Goal: Check status: Check status

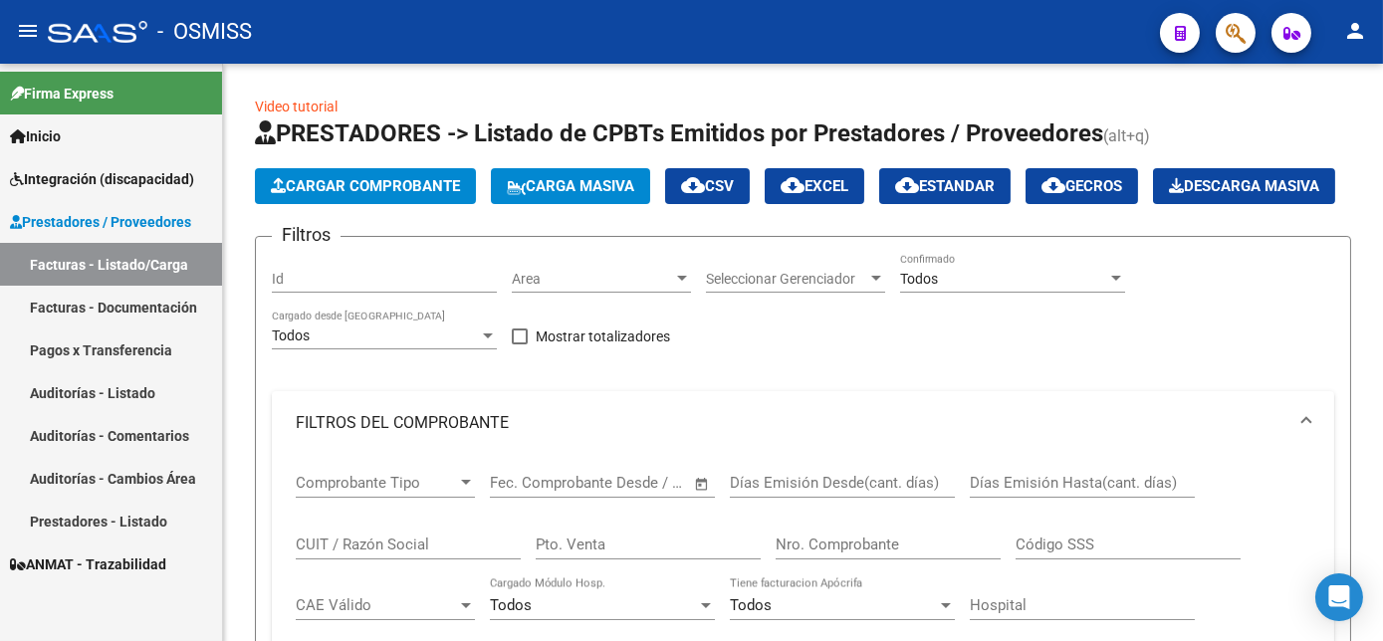
scroll to position [0, 2692]
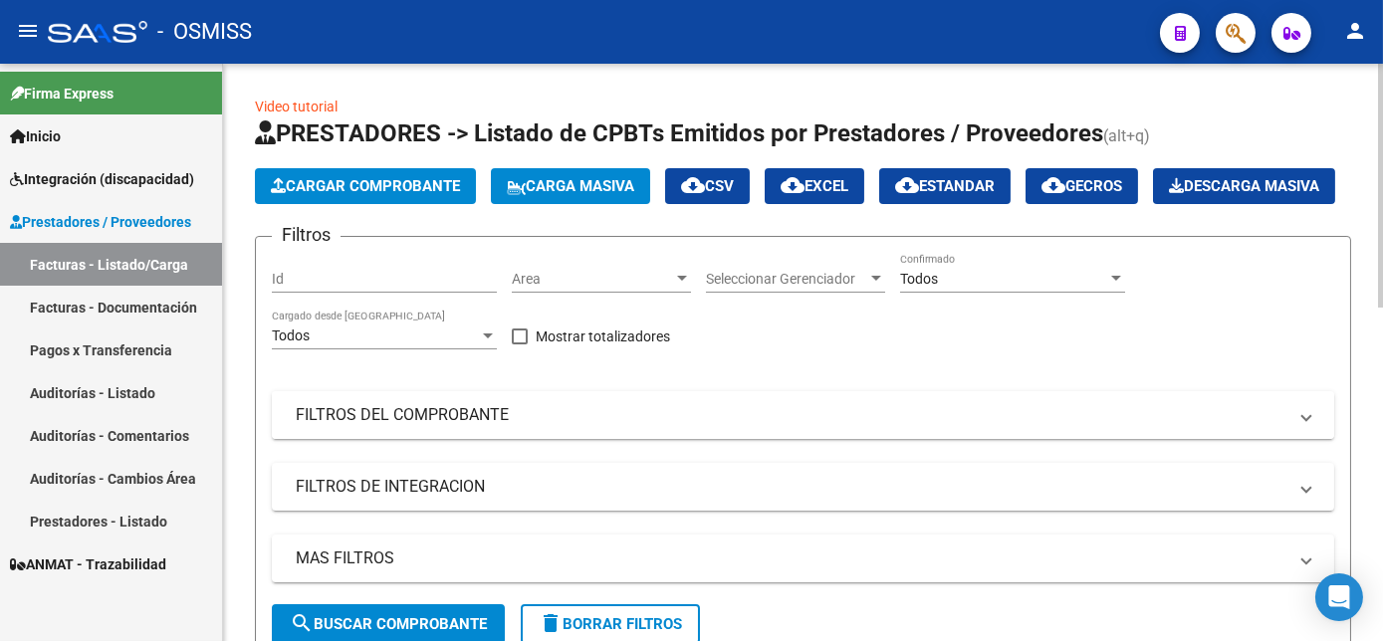
click at [677, 439] on mat-expansion-panel-header "FILTROS DEL COMPROBANTE" at bounding box center [803, 415] width 1062 height 48
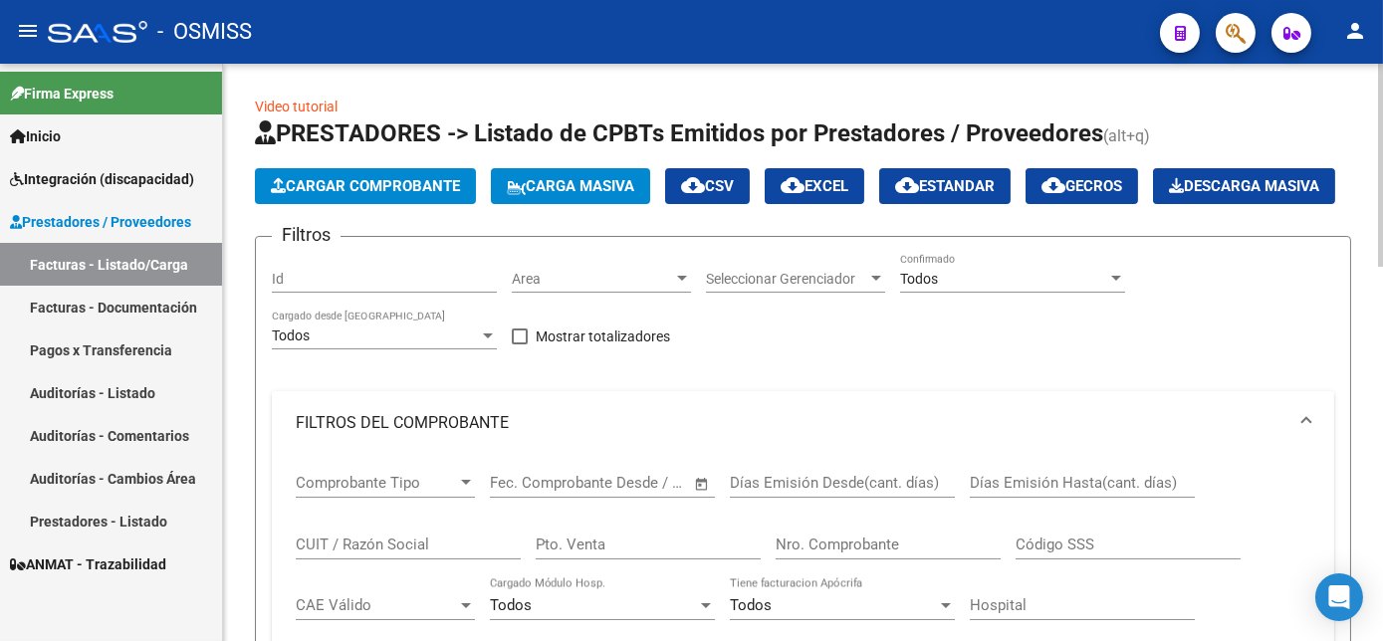
click at [398, 554] on input "CUIT / Razón Social" at bounding box center [408, 545] width 225 height 18
paste input "27438520231"
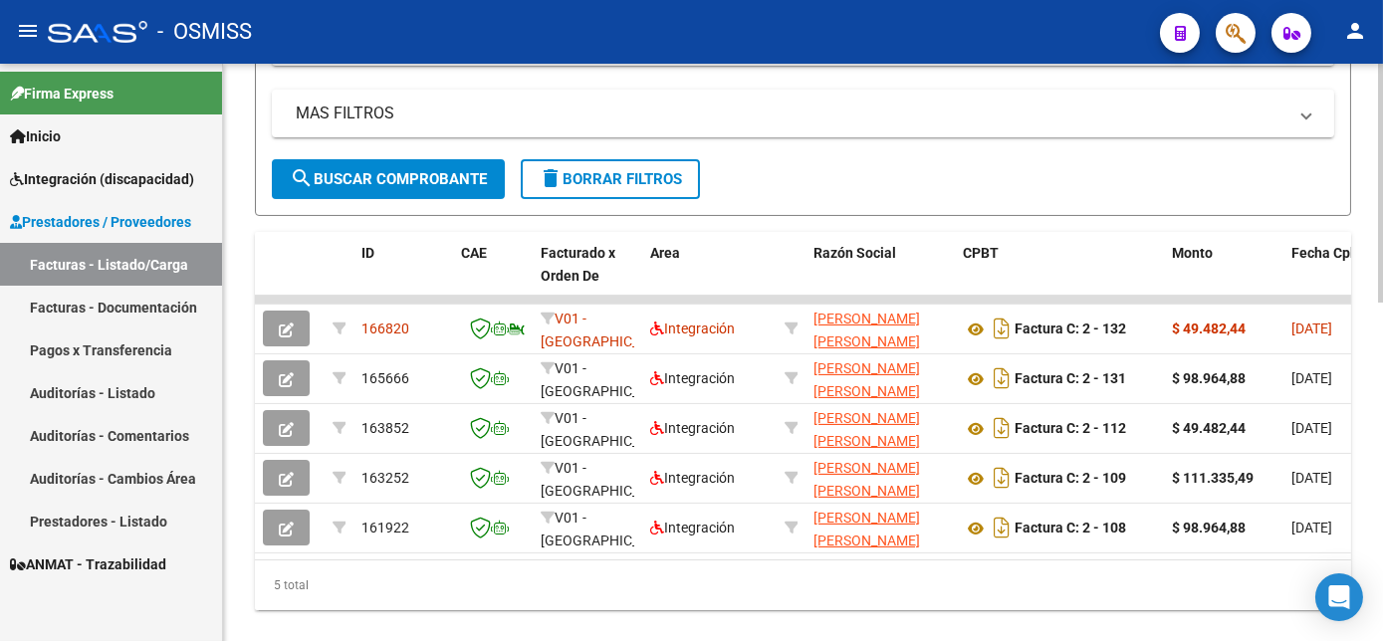
scroll to position [794, 0]
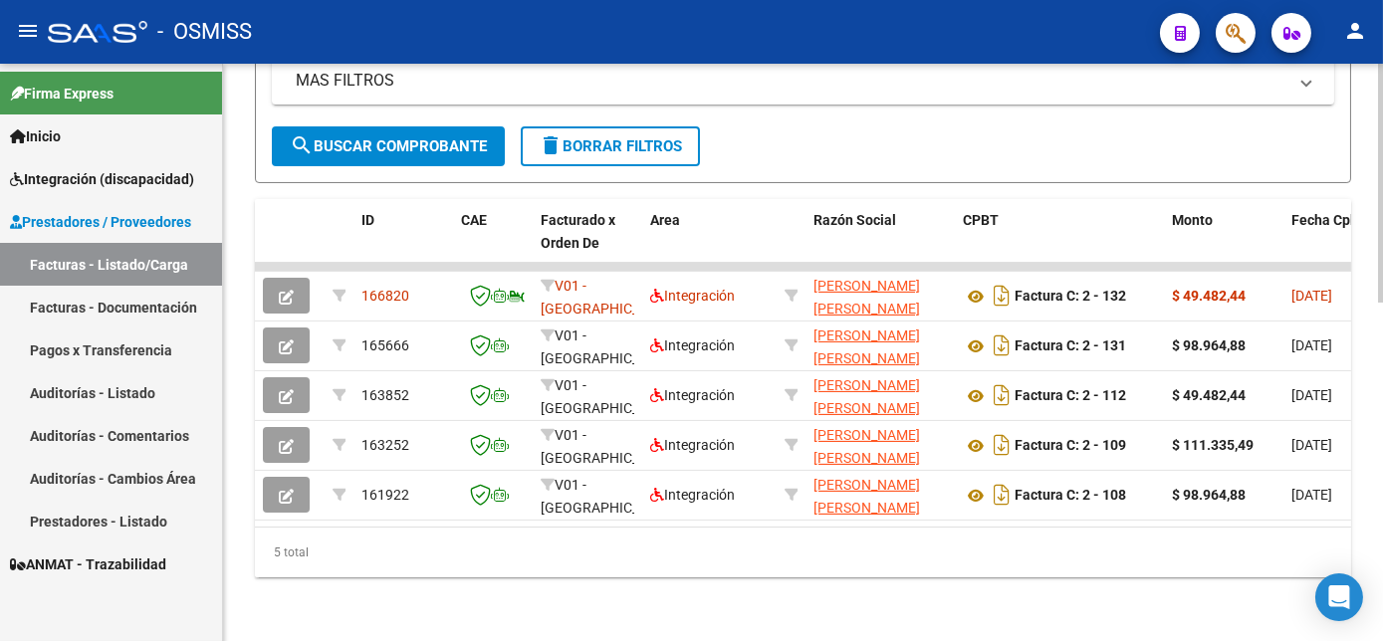
click at [1382, 538] on html "menu - OSMISS person Firma Express Inicio Instructivos Contacto OS Integración …" at bounding box center [691, 320] width 1383 height 641
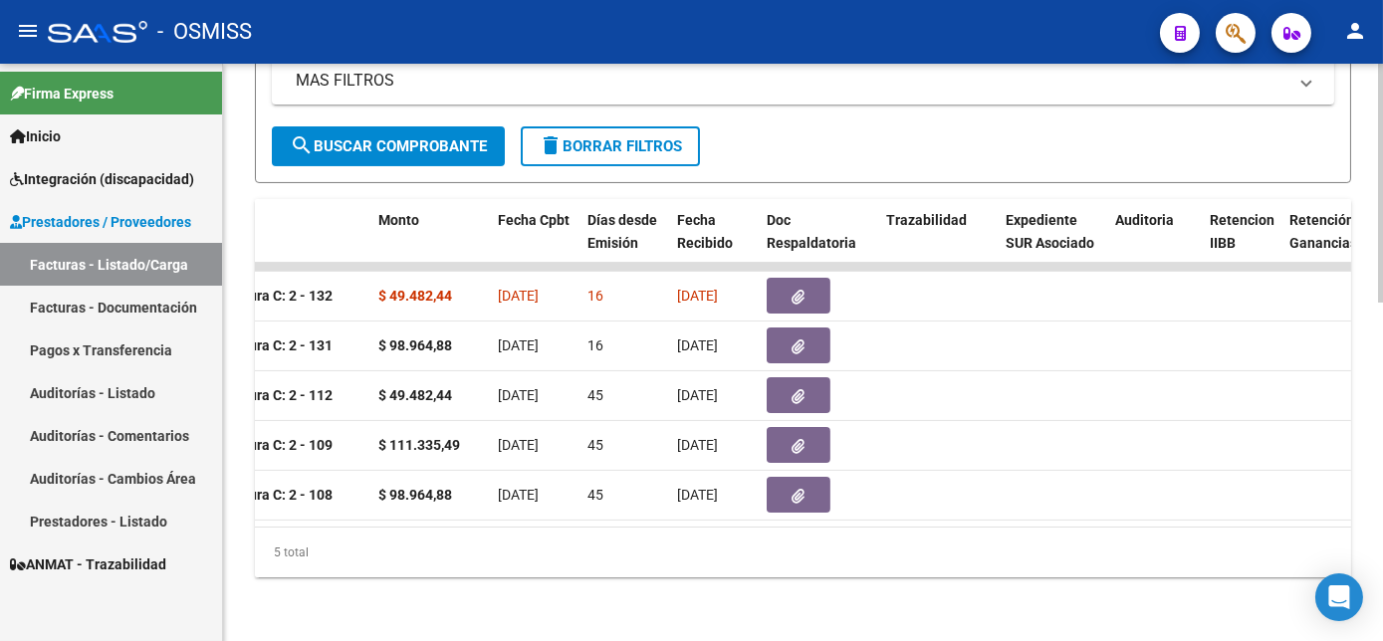
scroll to position [0, 0]
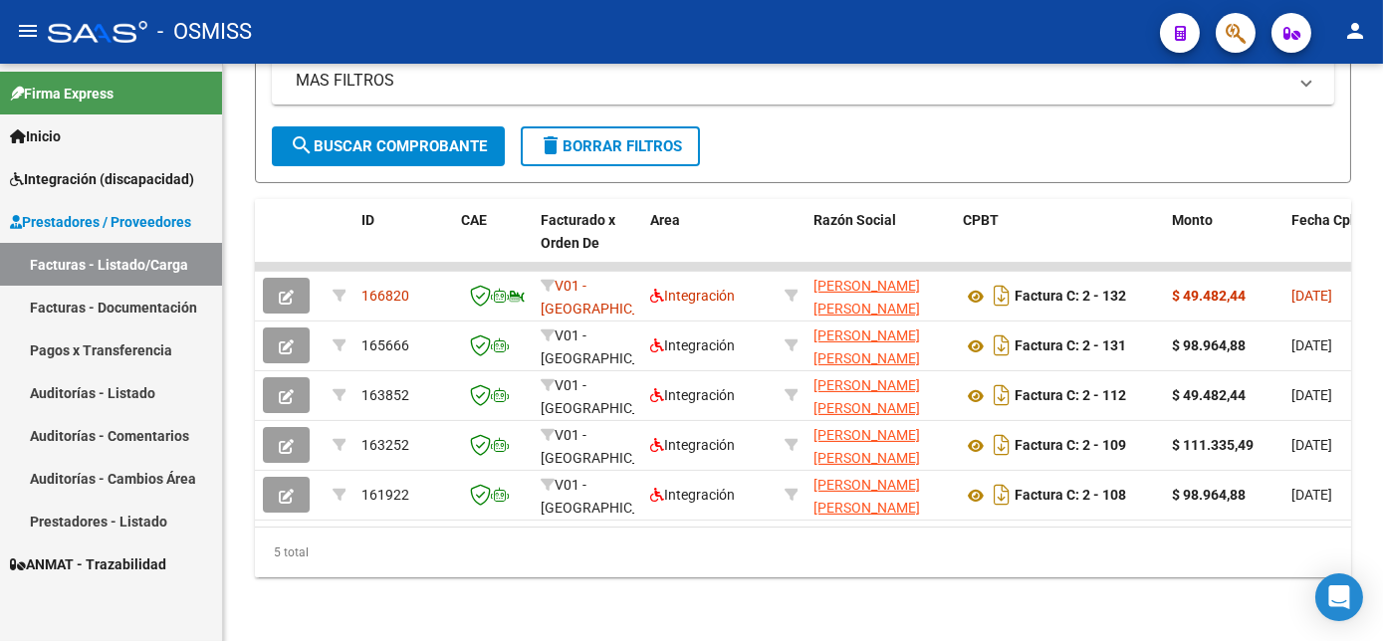
type input "27438520231"
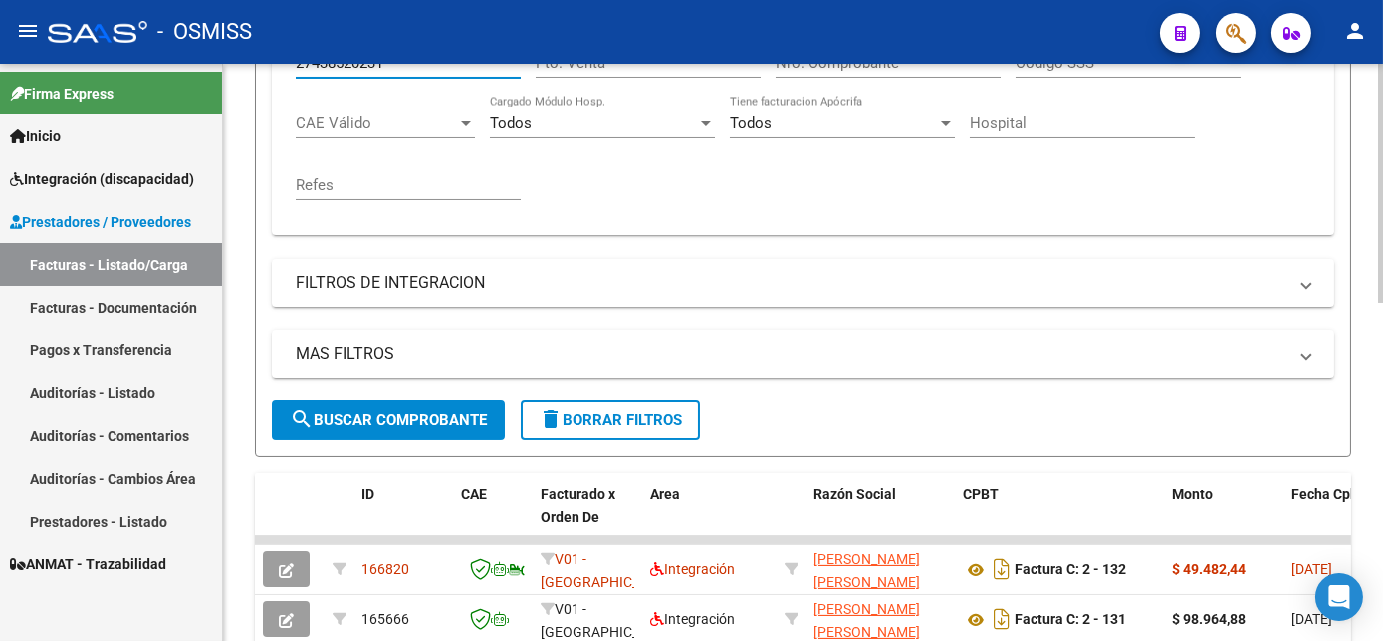
scroll to position [395, 0]
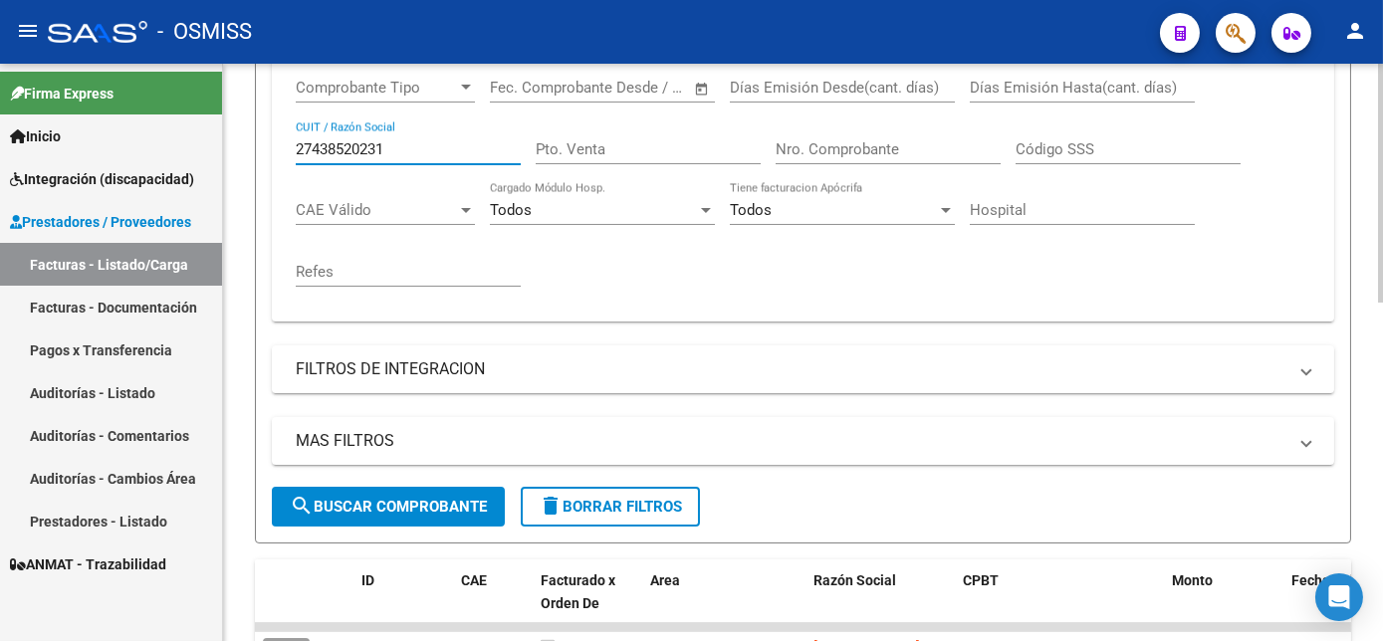
click at [1382, 331] on div at bounding box center [1380, 360] width 5 height 239
drag, startPoint x: 403, startPoint y: 189, endPoint x: 233, endPoint y: 193, distance: 170.3
click at [233, 193] on div "Video tutorial PRESTADORES -> Listado de CPBTs Emitidos por Prestadores / Prove…" at bounding box center [803, 334] width 1160 height 1333
drag, startPoint x: 395, startPoint y: 199, endPoint x: 201, endPoint y: 183, distance: 194.8
click at [201, 183] on mat-sidenav-container "Firma Express Inicio Instructivos Contacto OS Integración (discapacidad) Legajo…" at bounding box center [691, 353] width 1383 height 578
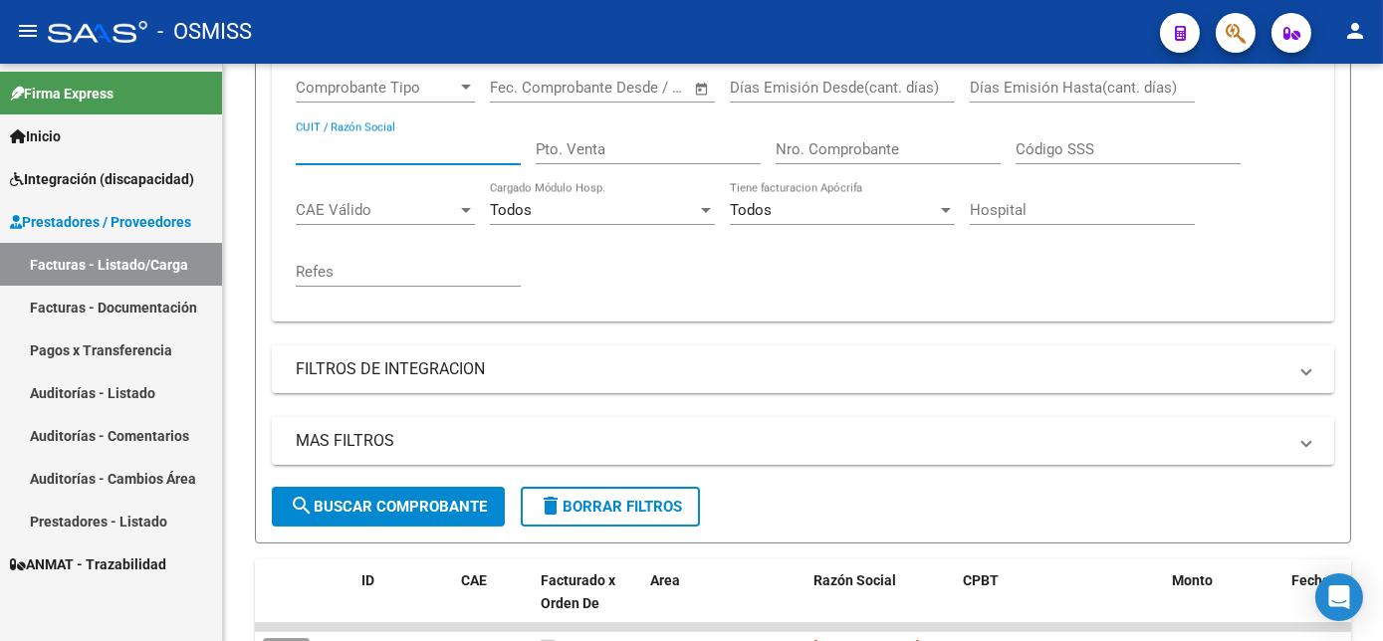
paste input "27438520231"
type input "27438520231"
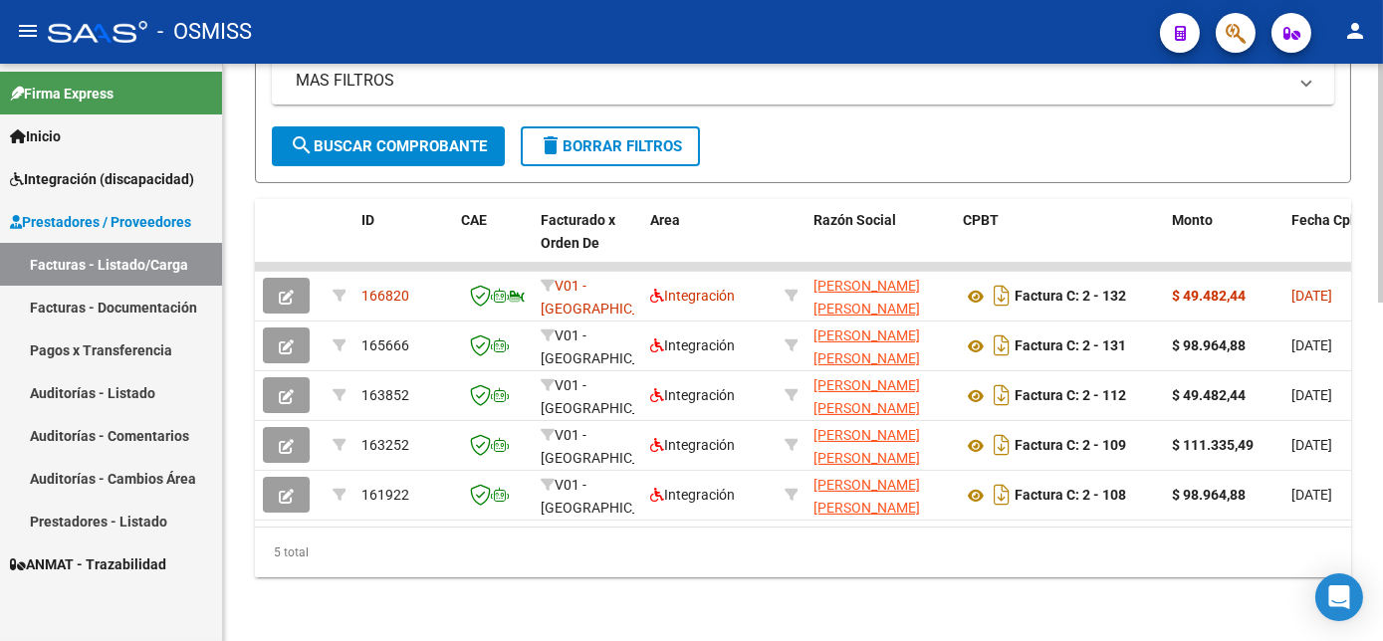
scroll to position [768, 0]
click at [1382, 523] on html "menu - OSMISS person Firma Express Inicio Instructivos Contacto OS Integración …" at bounding box center [691, 320] width 1383 height 641
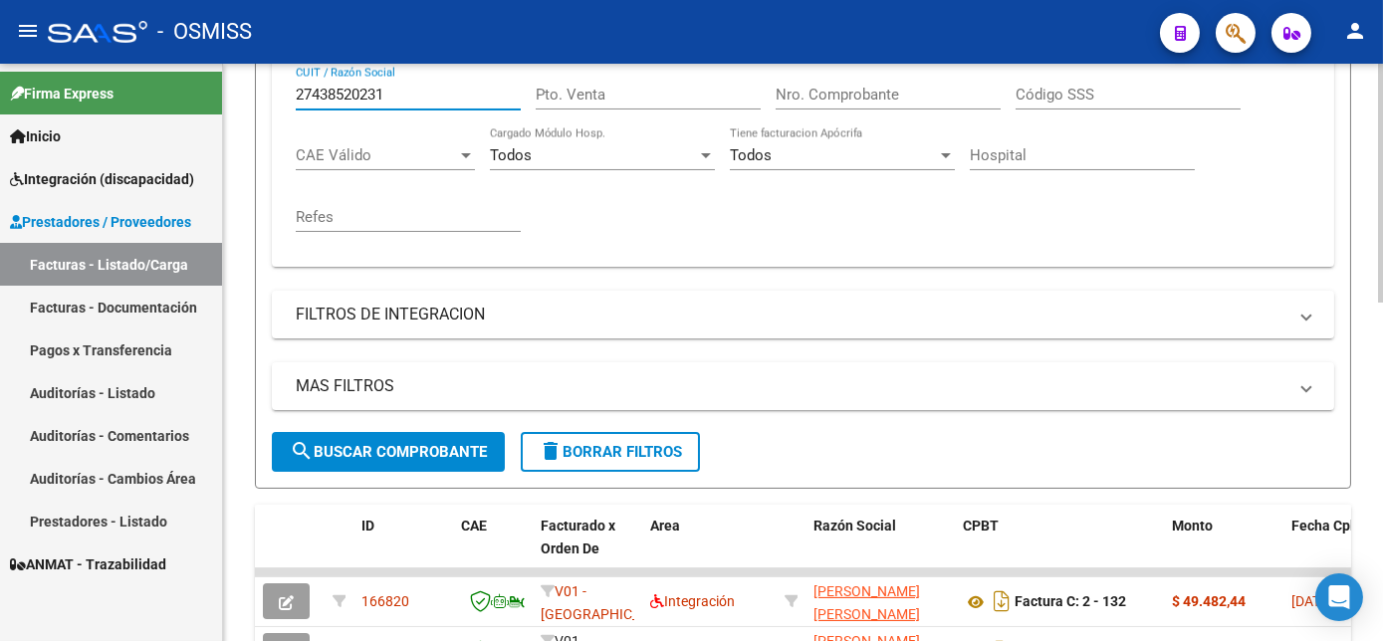
scroll to position [343, 0]
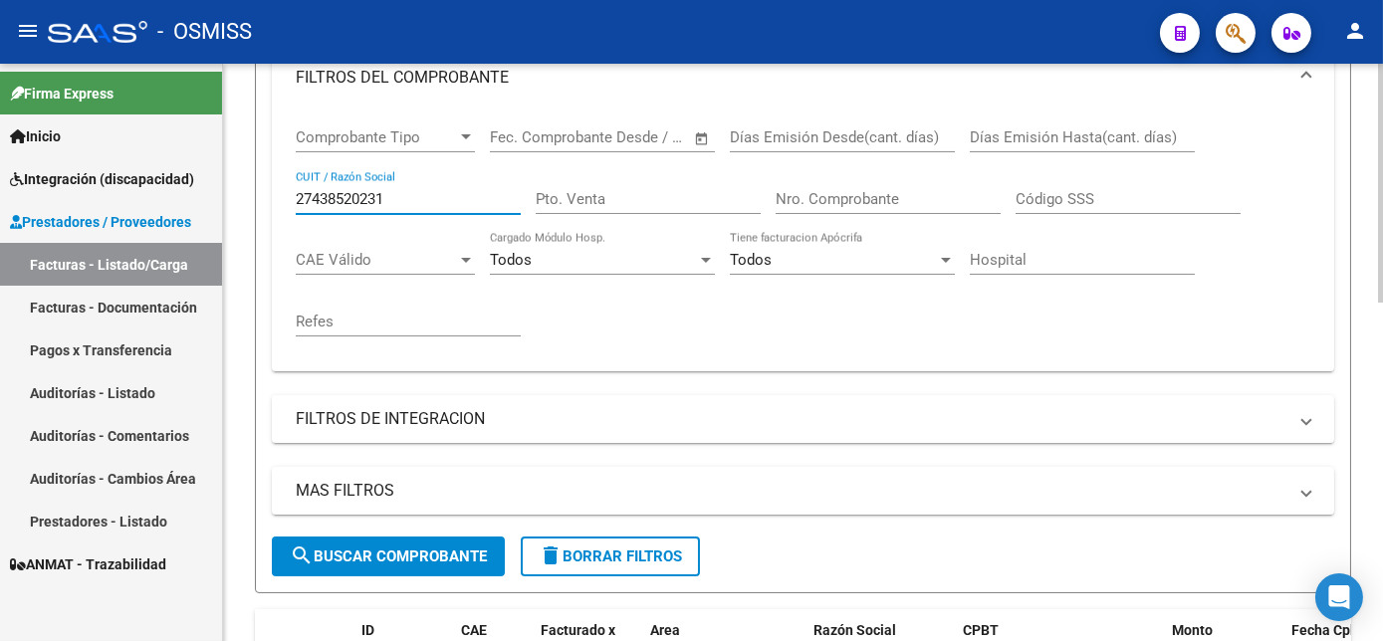
click at [1356, 257] on div "Video tutorial PRESTADORES -> Listado de CPBTs Emitidos por Prestadores / Prove…" at bounding box center [805, 384] width 1165 height 1333
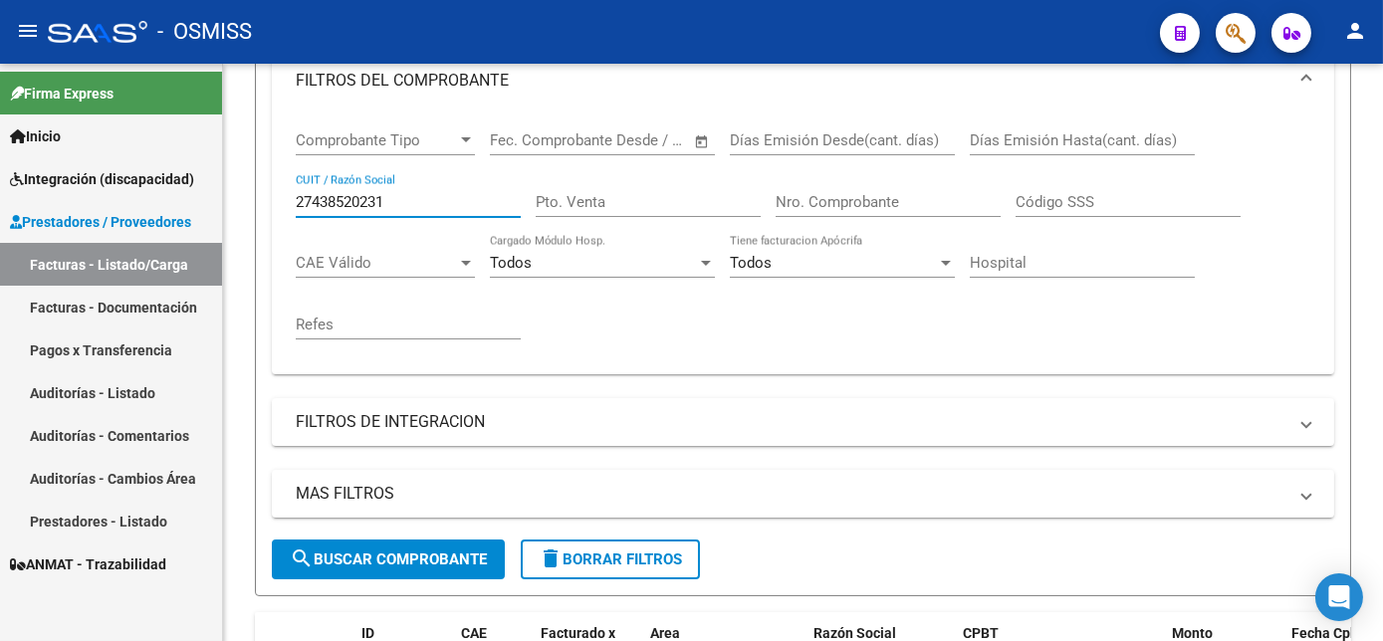
drag, startPoint x: 396, startPoint y: 249, endPoint x: 109, endPoint y: 273, distance: 288.7
click at [109, 273] on mat-sidenav-container "Firma Express Inicio Instructivos Contacto OS Integración (discapacidad) Legajo…" at bounding box center [691, 353] width 1383 height 578
paste input "27322170217"
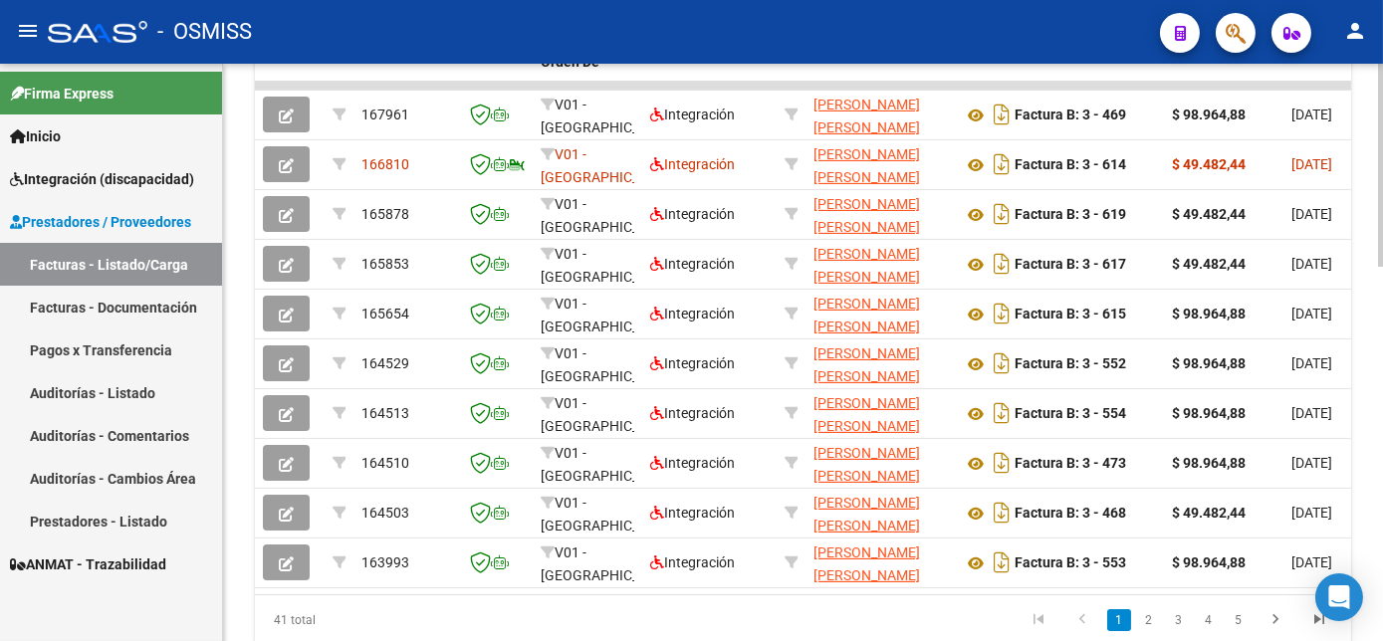
scroll to position [953, 0]
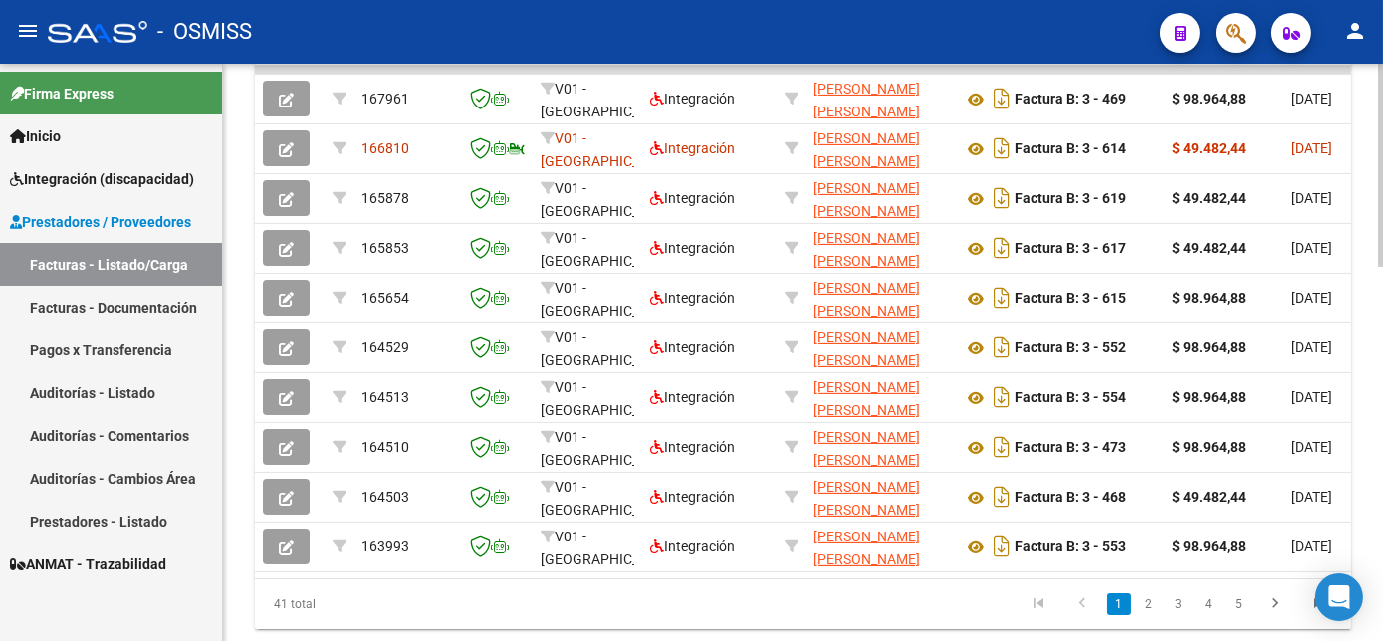
click at [1382, 560] on html "menu - OSMISS person Firma Express Inicio Instructivos Contacto OS Integración …" at bounding box center [691, 320] width 1383 height 641
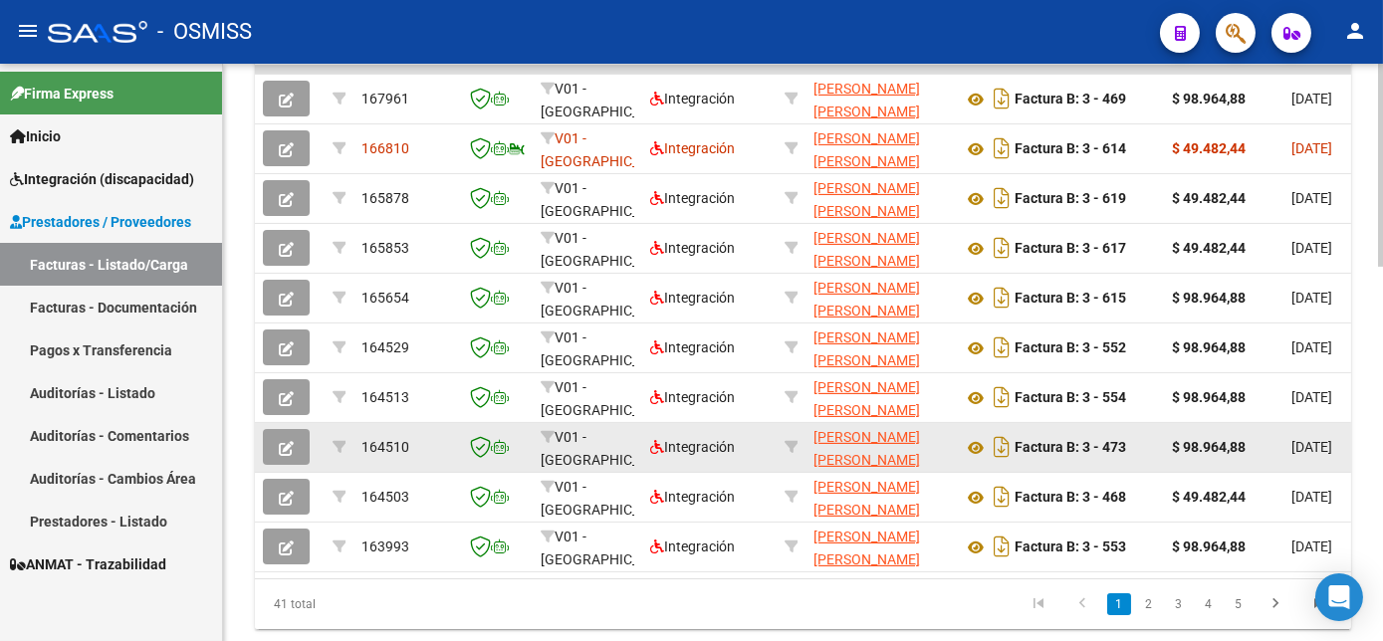
type input "27322170217"
click at [303, 465] on button "button" at bounding box center [286, 447] width 47 height 36
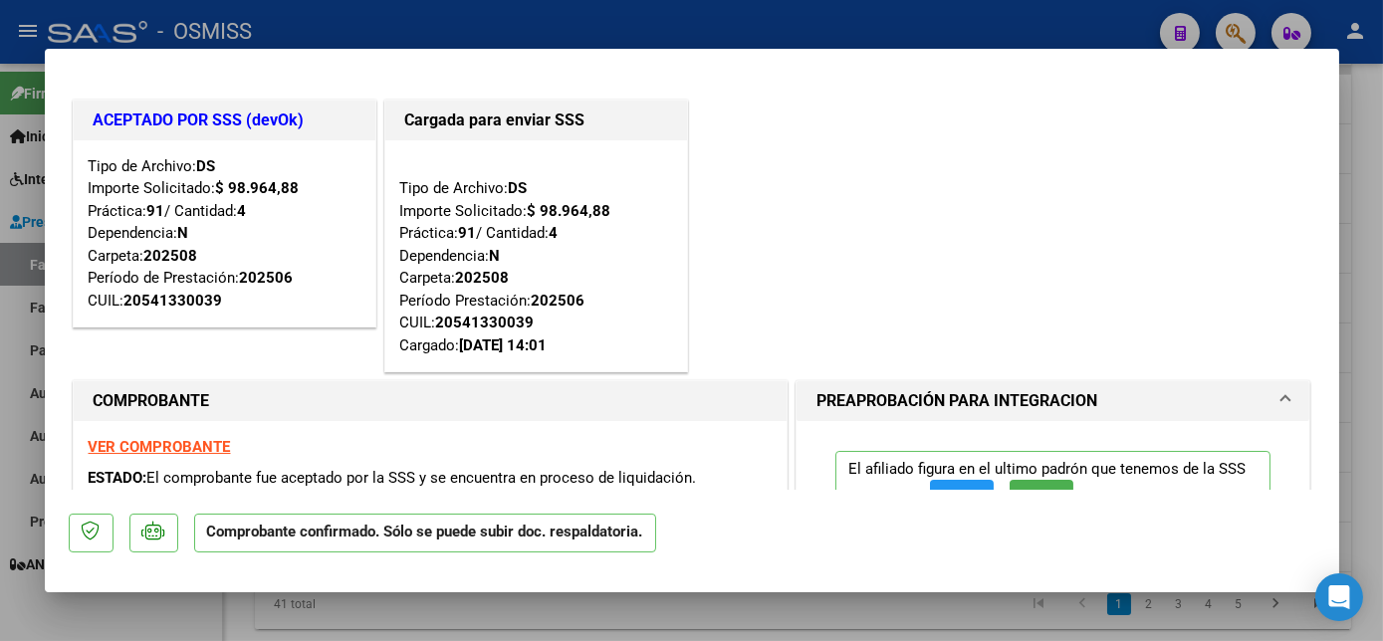
scroll to position [233, 0]
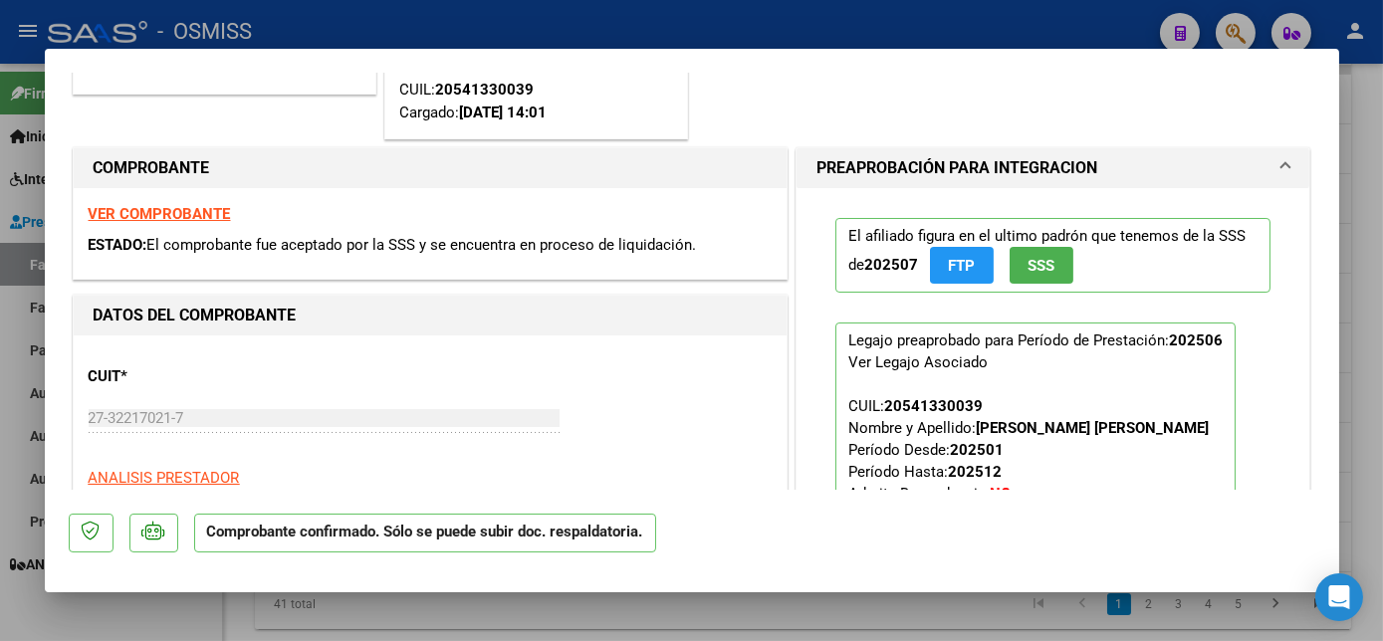
click at [1362, 231] on div at bounding box center [691, 320] width 1383 height 641
type input "$ 0,00"
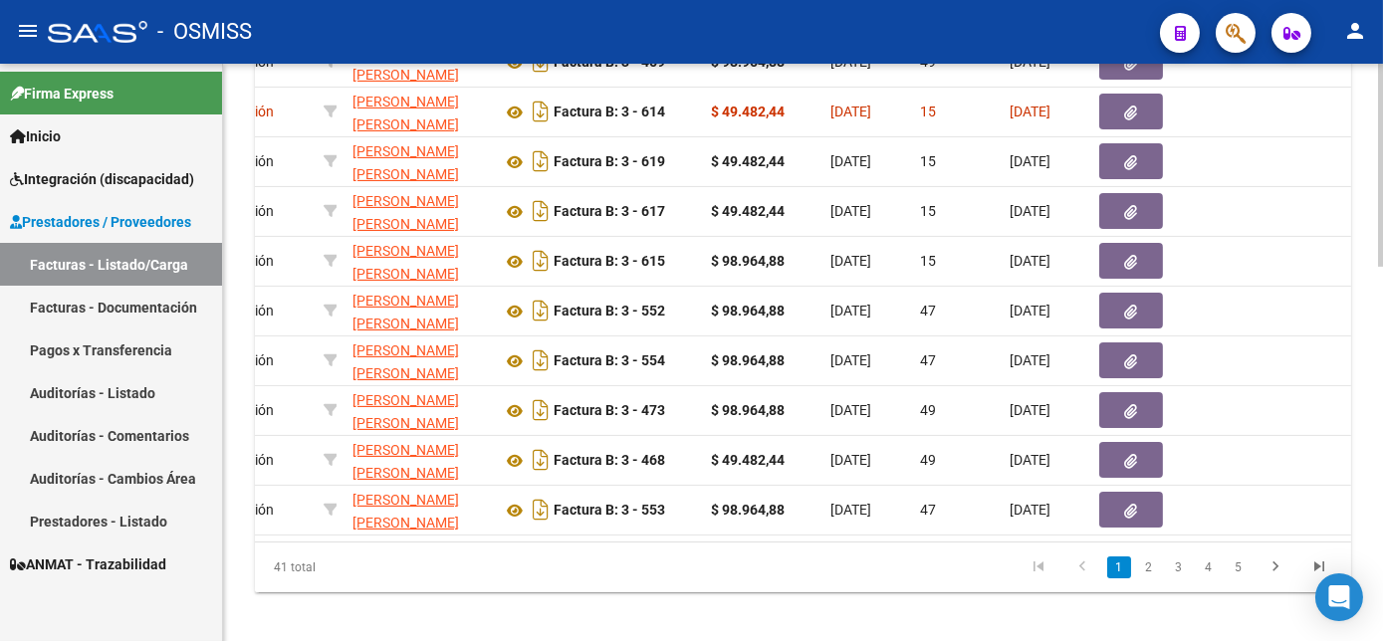
scroll to position [998, 0]
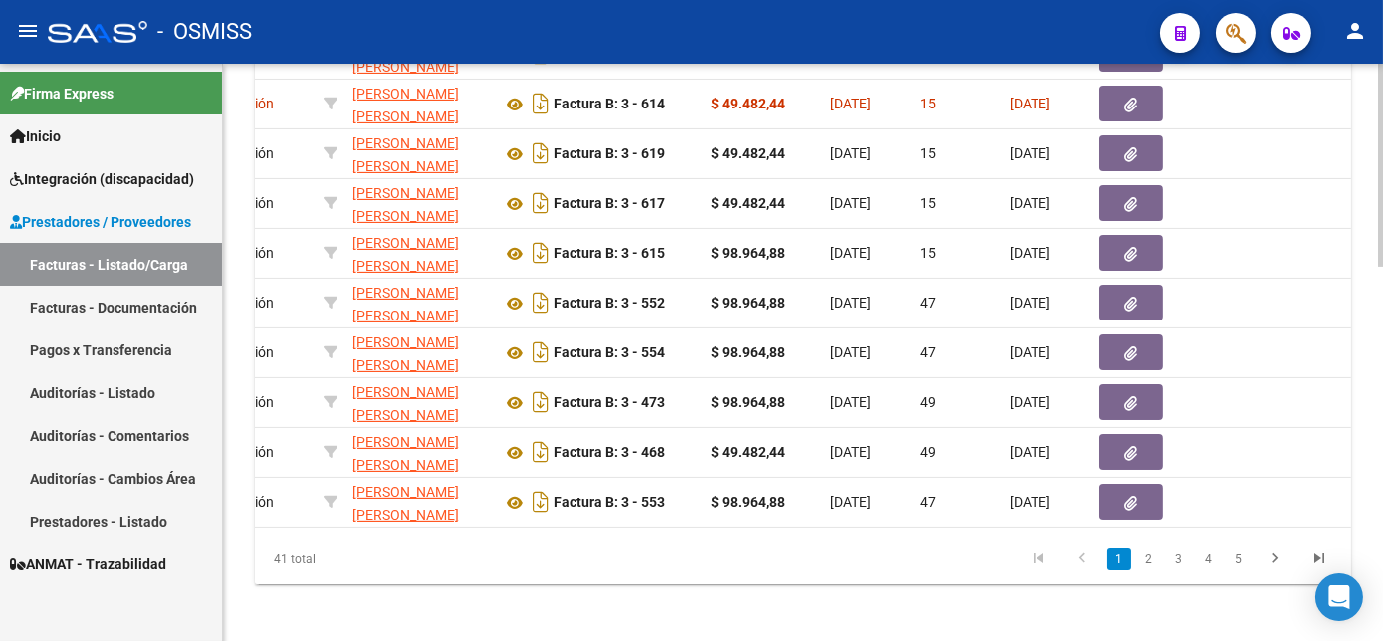
click at [1382, 480] on html "menu - OSMISS person Firma Express Inicio Instructivos Contacto OS Integración …" at bounding box center [691, 320] width 1383 height 641
